Goal: Information Seeking & Learning: Learn about a topic

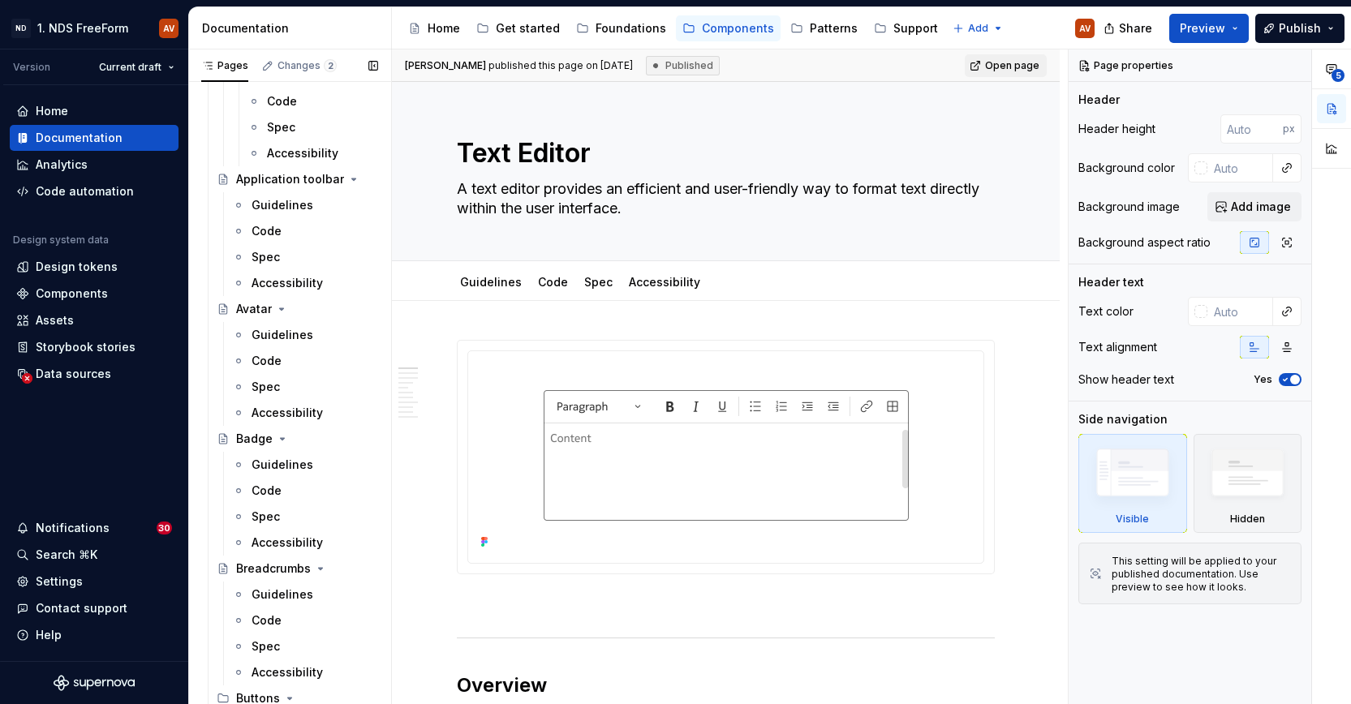
scroll to position [754, 0]
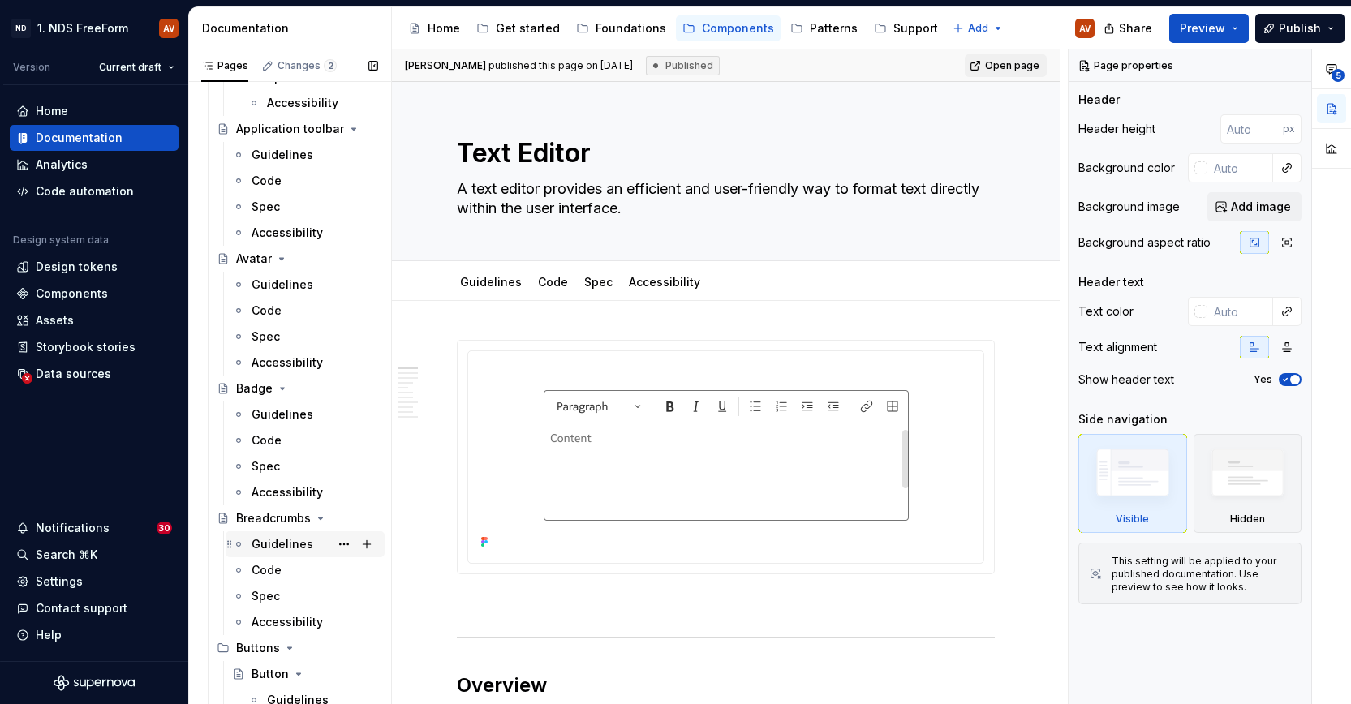
click at [286, 543] on div "Guidelines" at bounding box center [282, 544] width 62 height 16
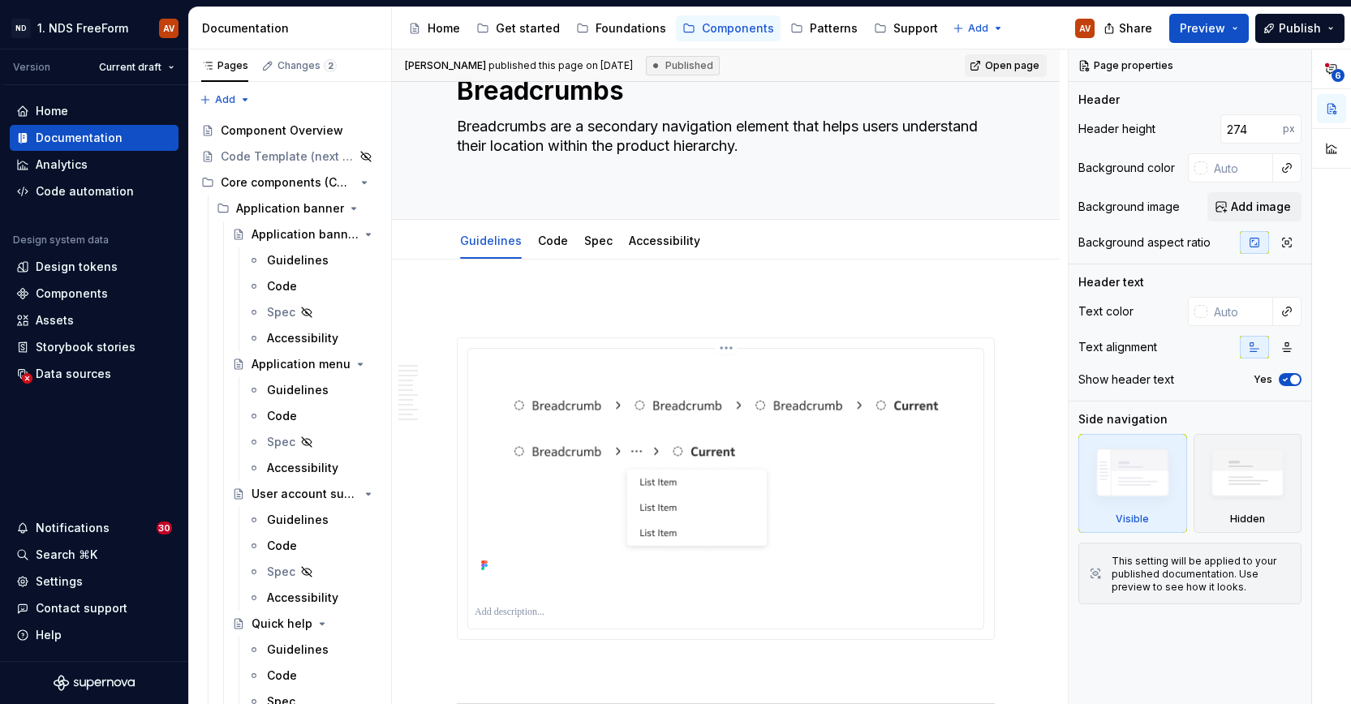
scroll to position [62, 0]
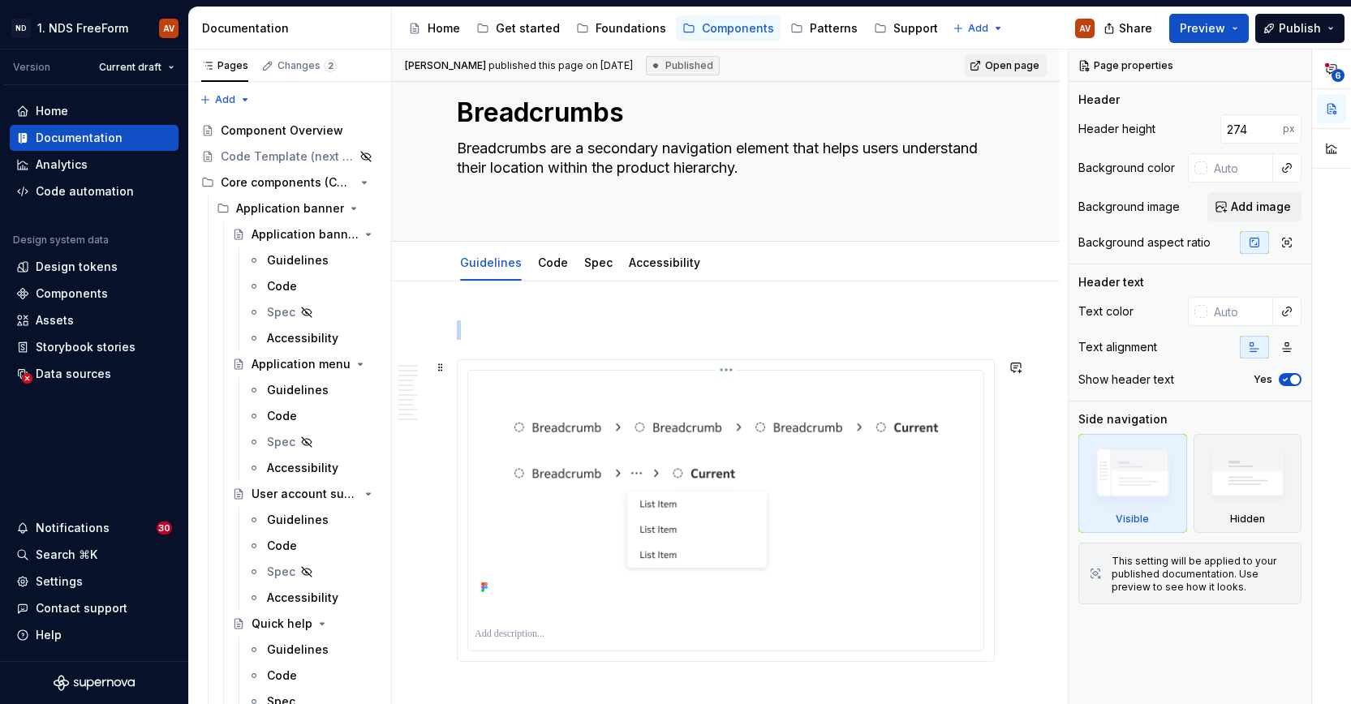
click at [874, 465] on img at bounding box center [726, 487] width 502 height 221
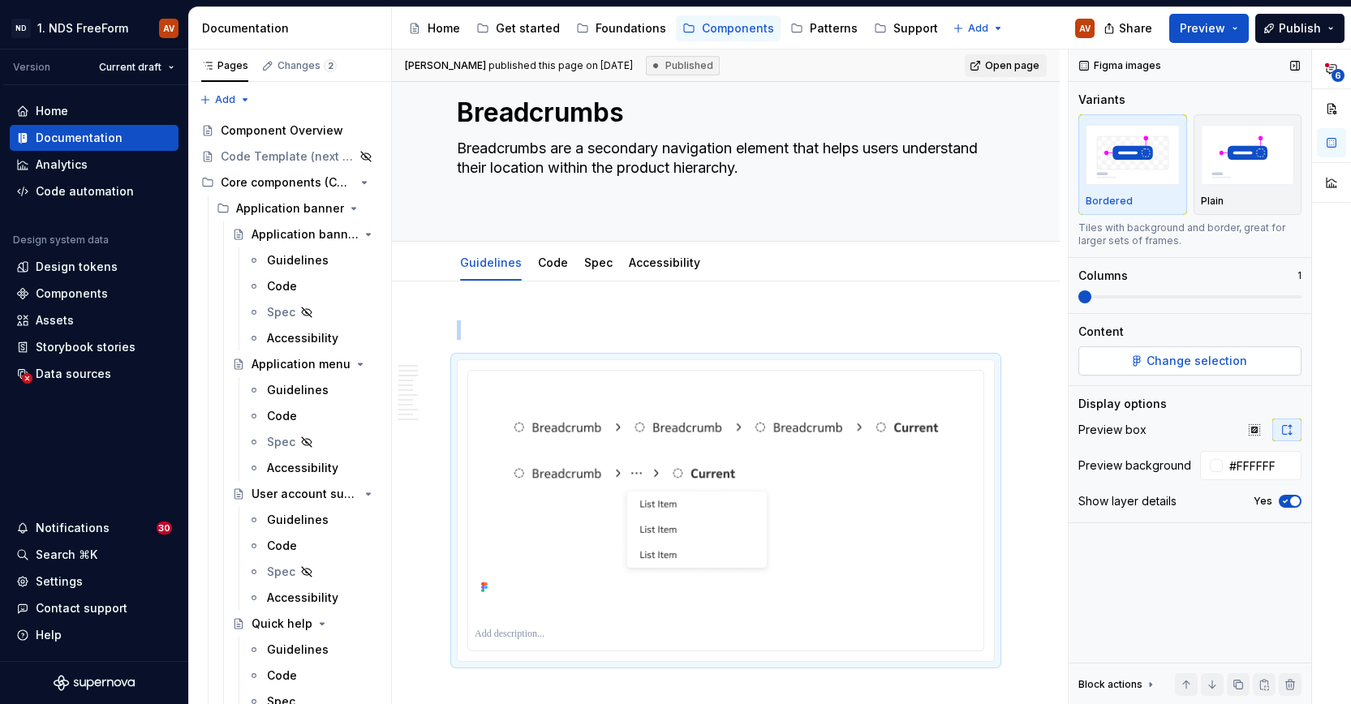
click at [1177, 364] on span "Change selection" at bounding box center [1196, 361] width 101 height 16
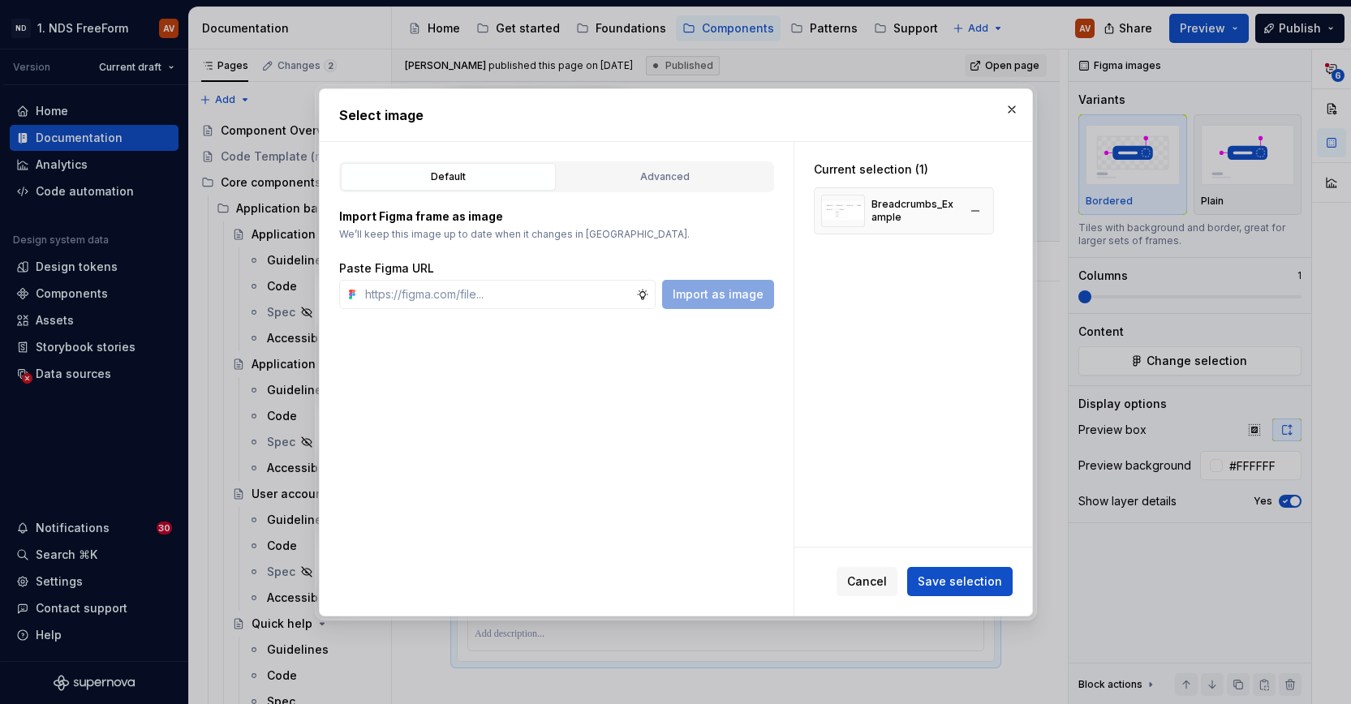
click at [857, 215] on img at bounding box center [843, 211] width 44 height 32
click at [1015, 113] on button "button" at bounding box center [1011, 109] width 23 height 23
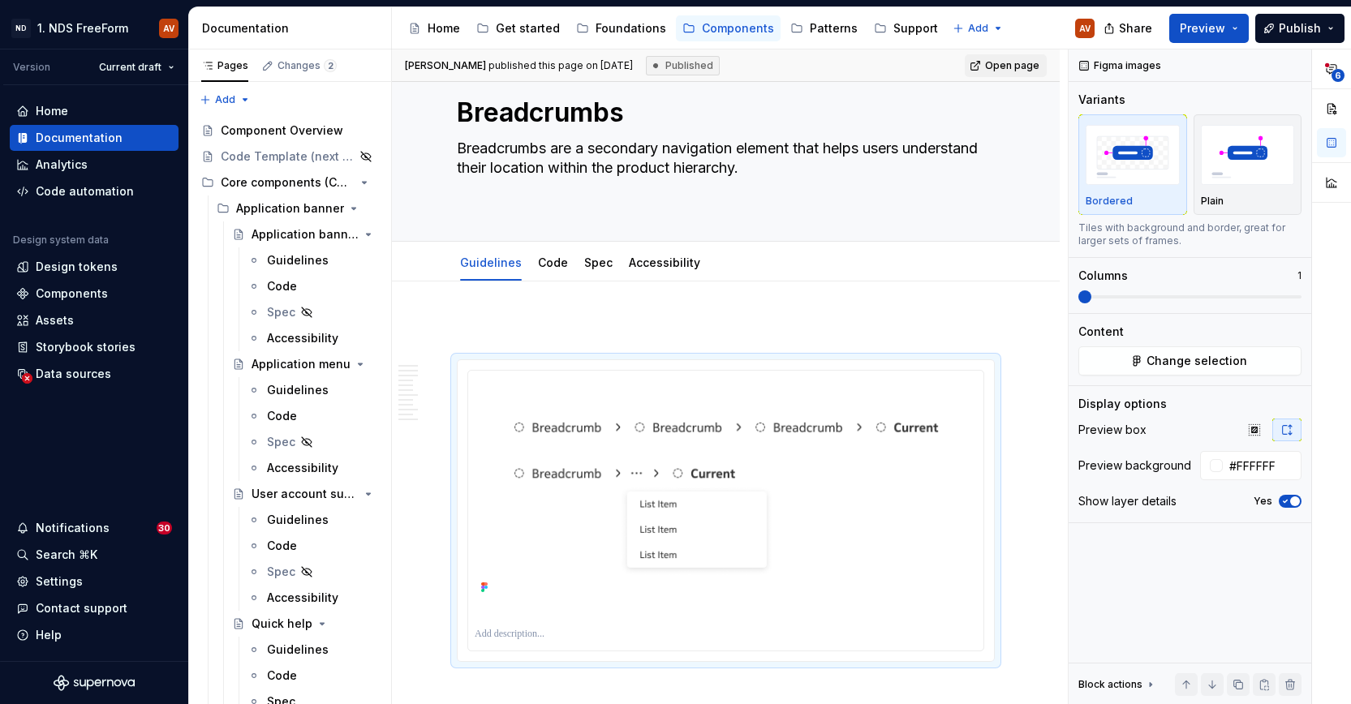
type textarea "*"
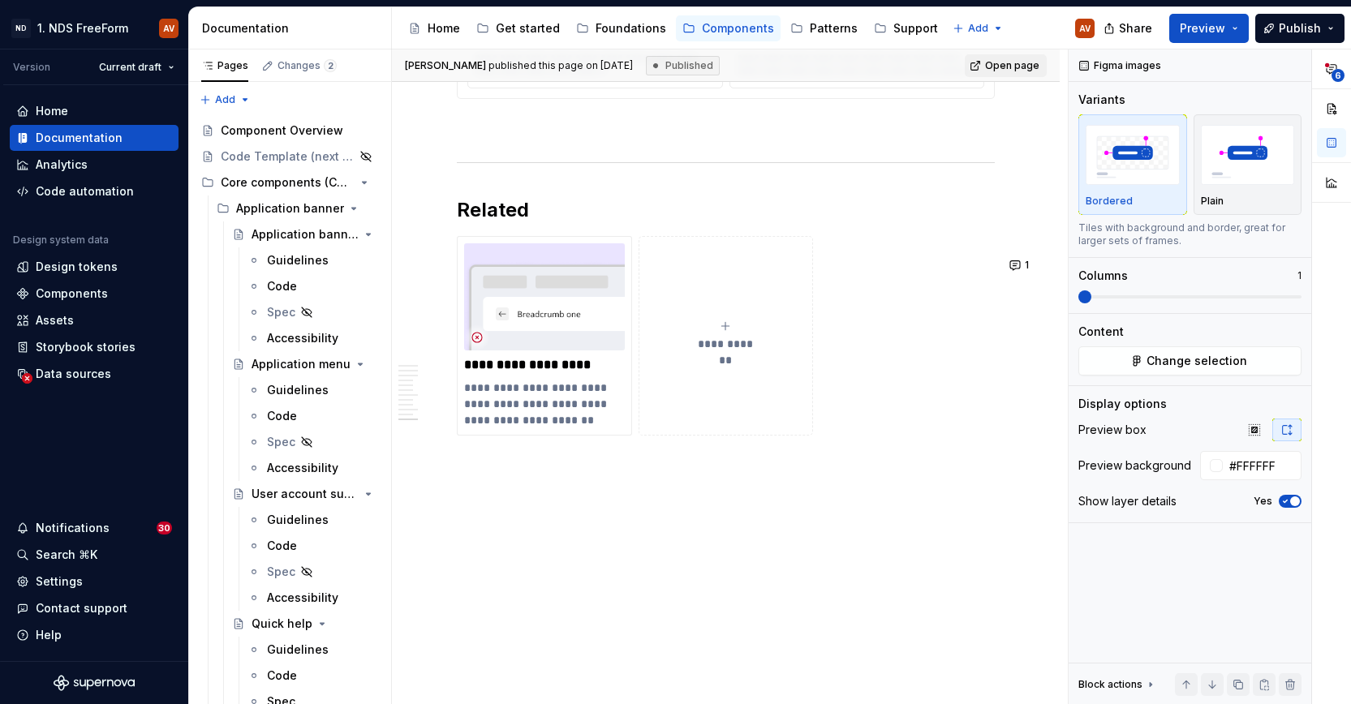
scroll to position [4855, 0]
